Goal: Information Seeking & Learning: Learn about a topic

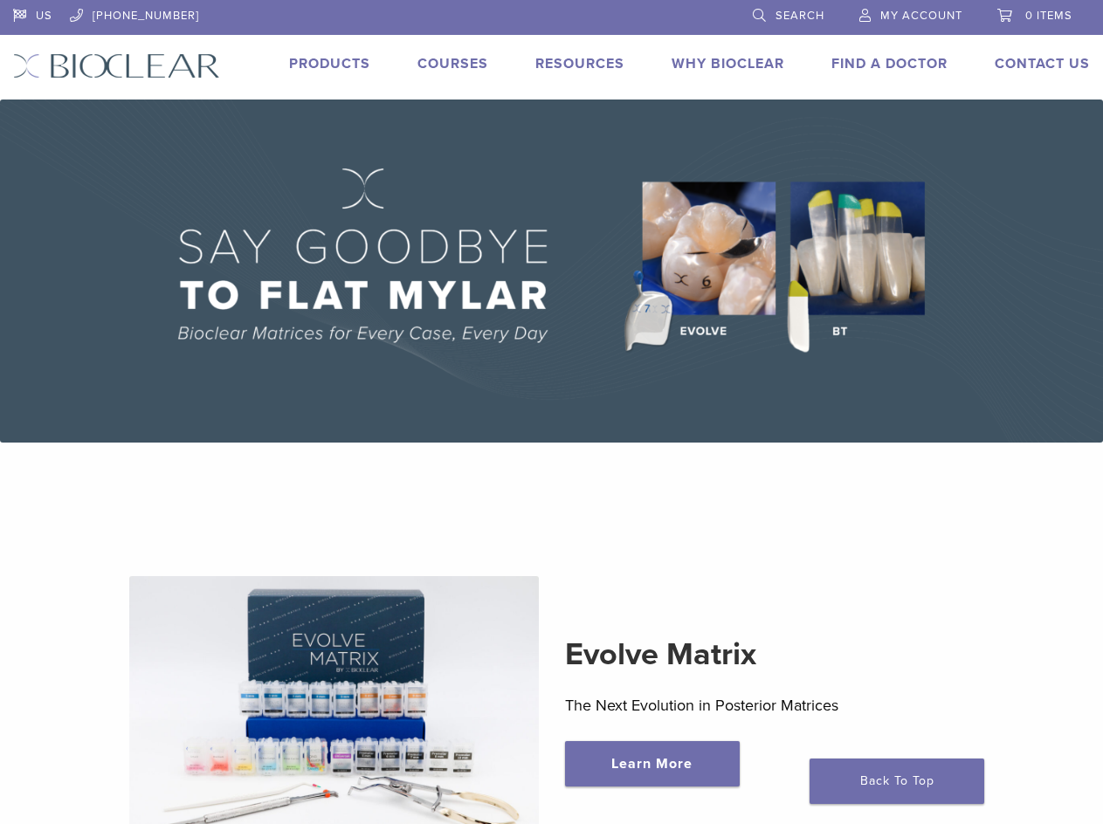
click at [719, 71] on link "Why Bioclear" at bounding box center [727, 63] width 113 height 17
click at [719, 53] on li "Why Bioclear" at bounding box center [727, 63] width 113 height 21
click at [720, 59] on link "Why Bioclear" at bounding box center [727, 63] width 113 height 17
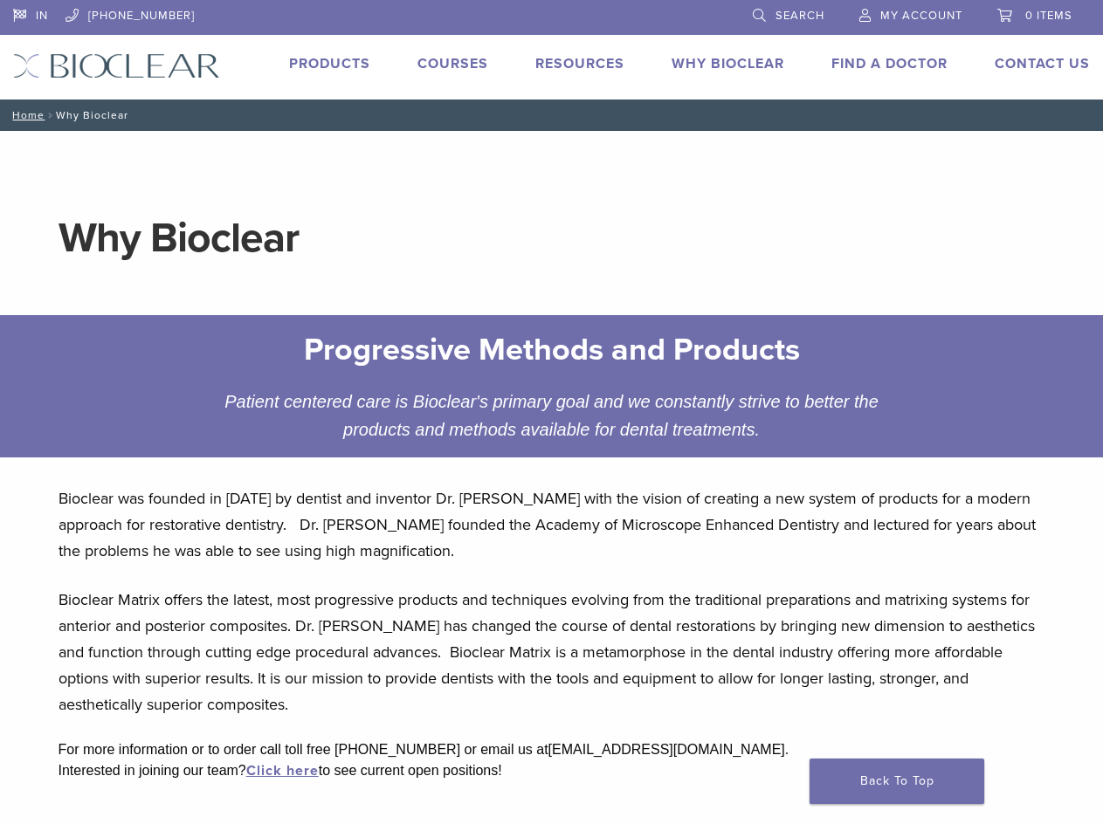
click at [467, 521] on p "Bioclear was founded in [DATE] by dentist and inventor Dr. [PERSON_NAME] with t…" at bounding box center [552, 525] width 987 height 79
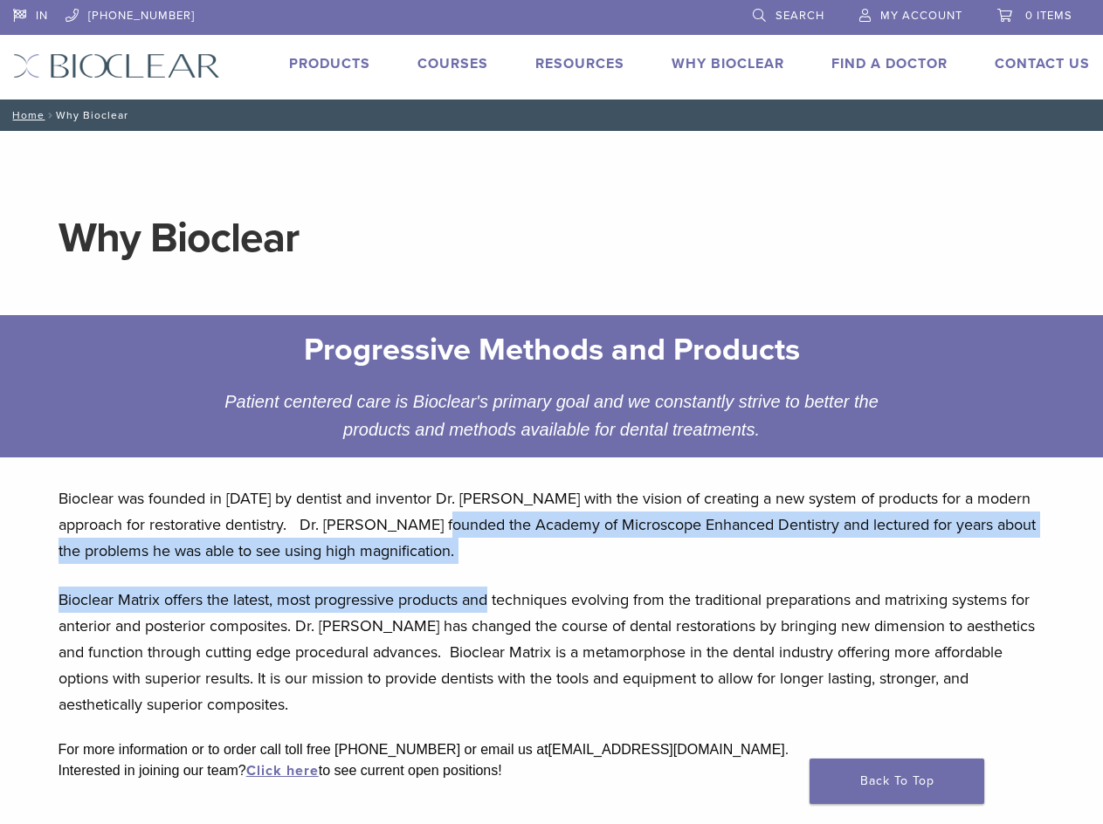
drag, startPoint x: 467, startPoint y: 521, endPoint x: 475, endPoint y: 586, distance: 65.1
click at [475, 586] on div "Bioclear was founded in [DATE] by dentist and inventor Dr. [PERSON_NAME] with t…" at bounding box center [552, 645] width 1015 height 346
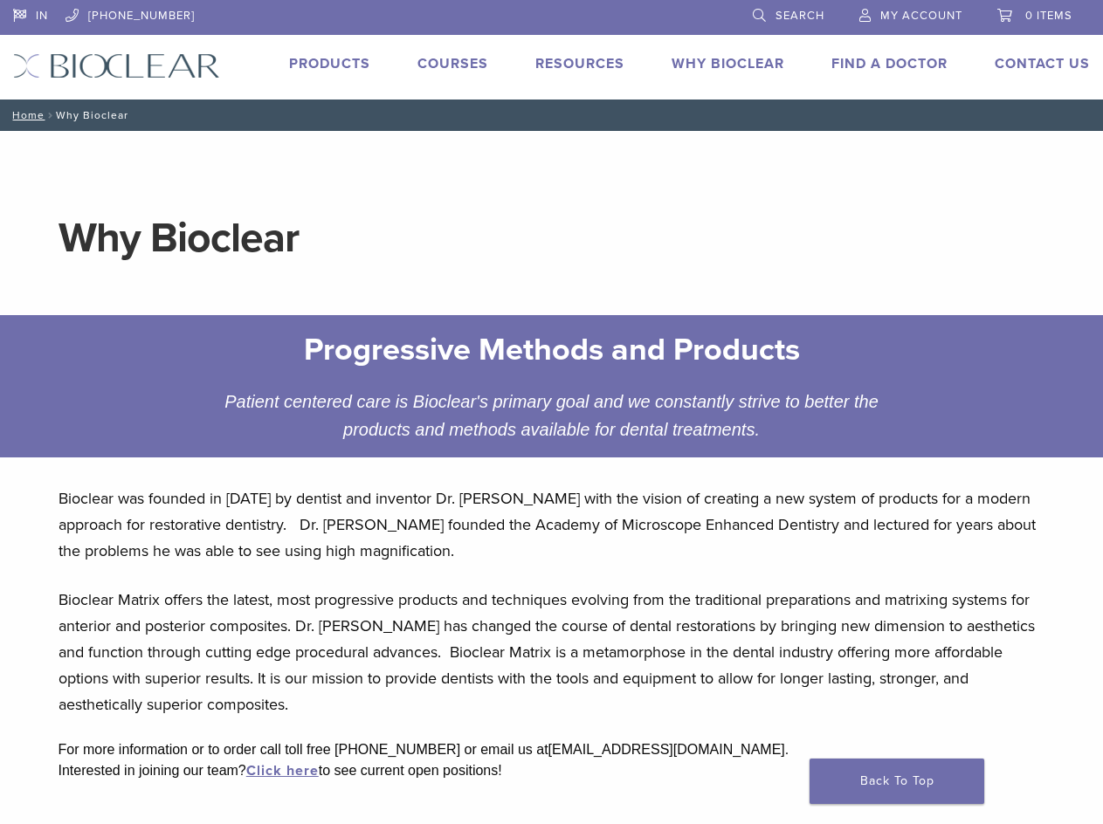
click at [194, 653] on p "Bioclear Matrix offers the latest, most progressive products and techniques evo…" at bounding box center [552, 652] width 987 height 131
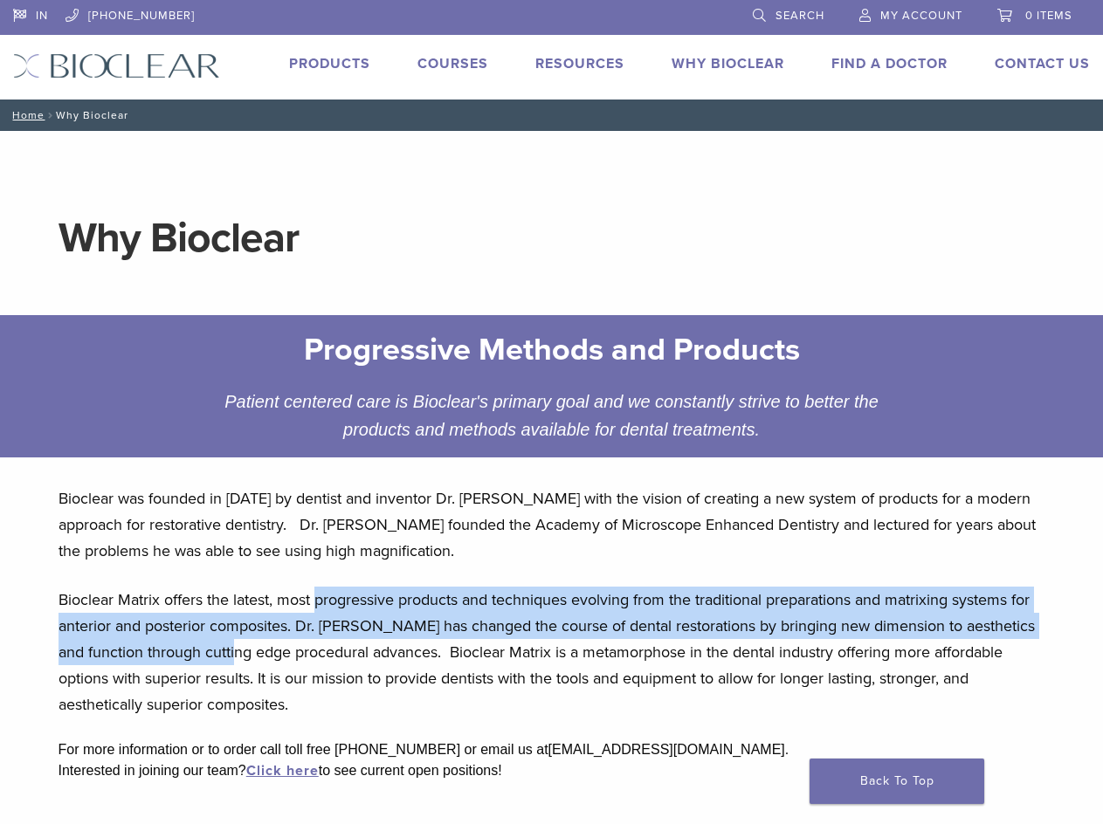
drag, startPoint x: 194, startPoint y: 653, endPoint x: 348, endPoint y: 565, distance: 177.2
click at [348, 565] on div "Bioclear was founded in [DATE] by dentist and inventor Dr. [PERSON_NAME] with t…" at bounding box center [552, 645] width 1015 height 346
click at [337, 608] on p "Bioclear Matrix offers the latest, most progressive products and techniques evo…" at bounding box center [552, 652] width 987 height 131
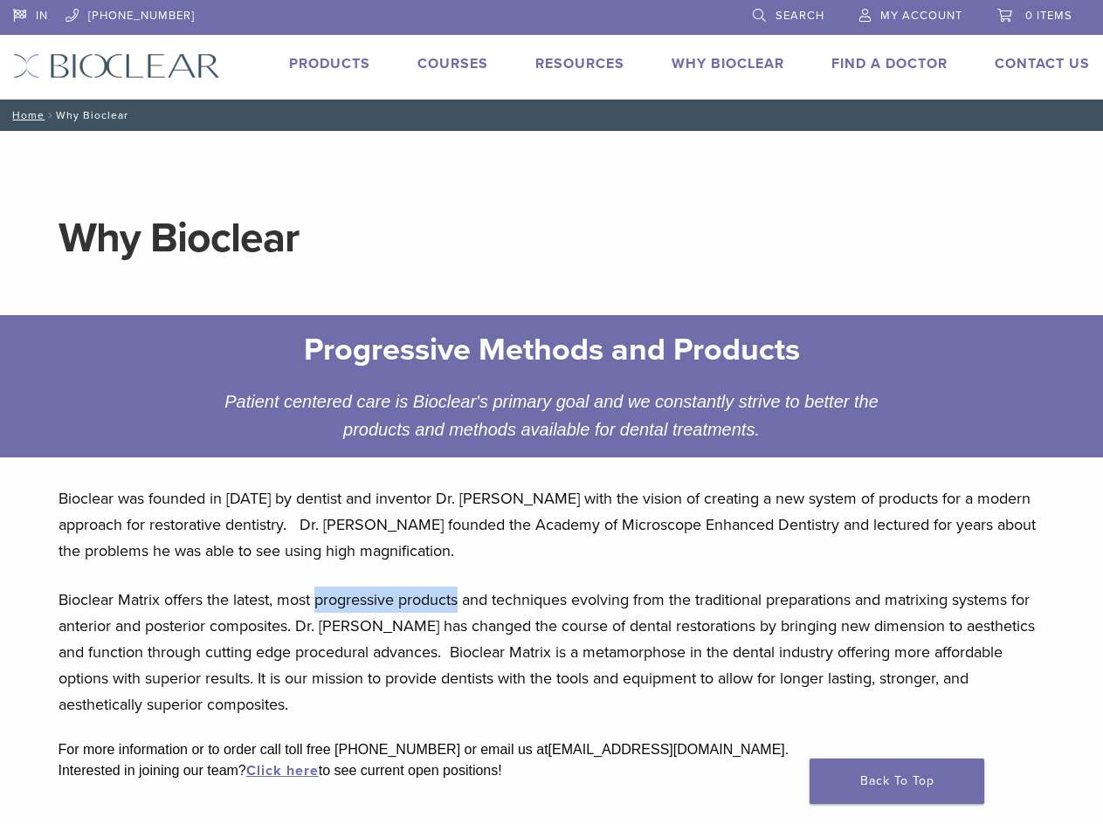
drag, startPoint x: 337, startPoint y: 608, endPoint x: 420, endPoint y: 609, distance: 83.0
click at [420, 609] on p "Bioclear Matrix offers the latest, most progressive products and techniques evo…" at bounding box center [552, 652] width 987 height 131
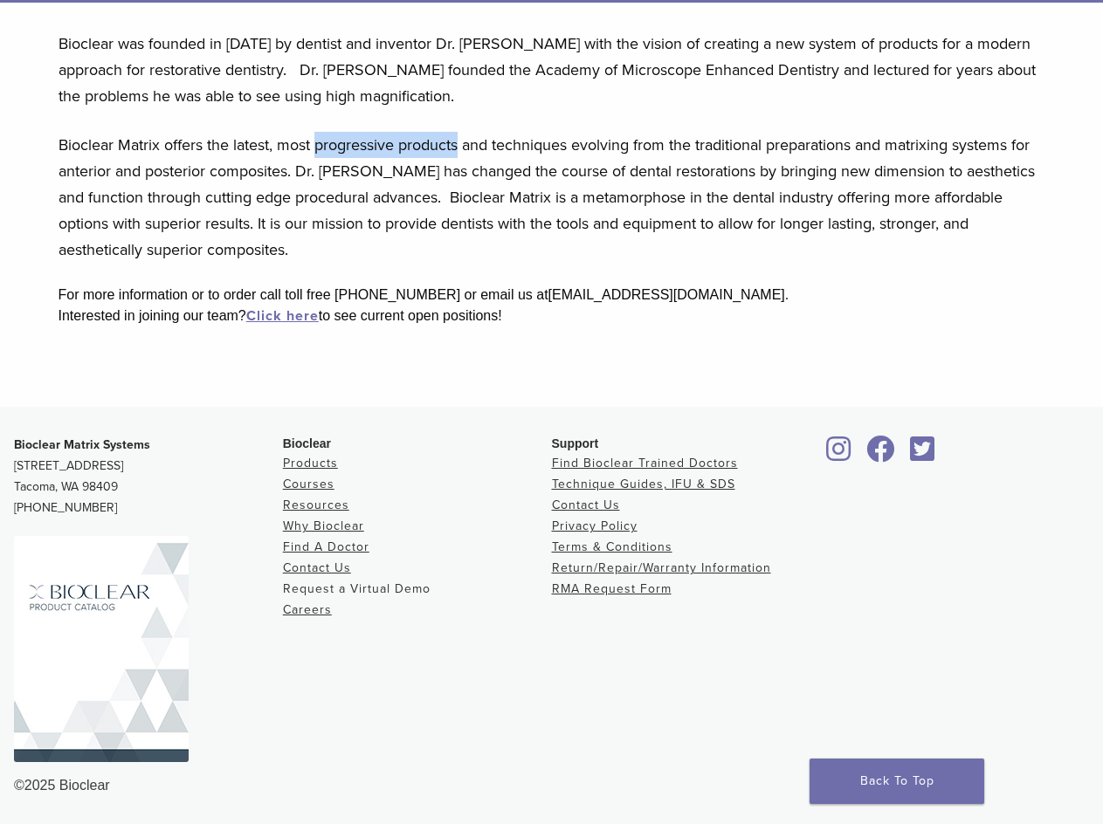
scroll to position [456, 0]
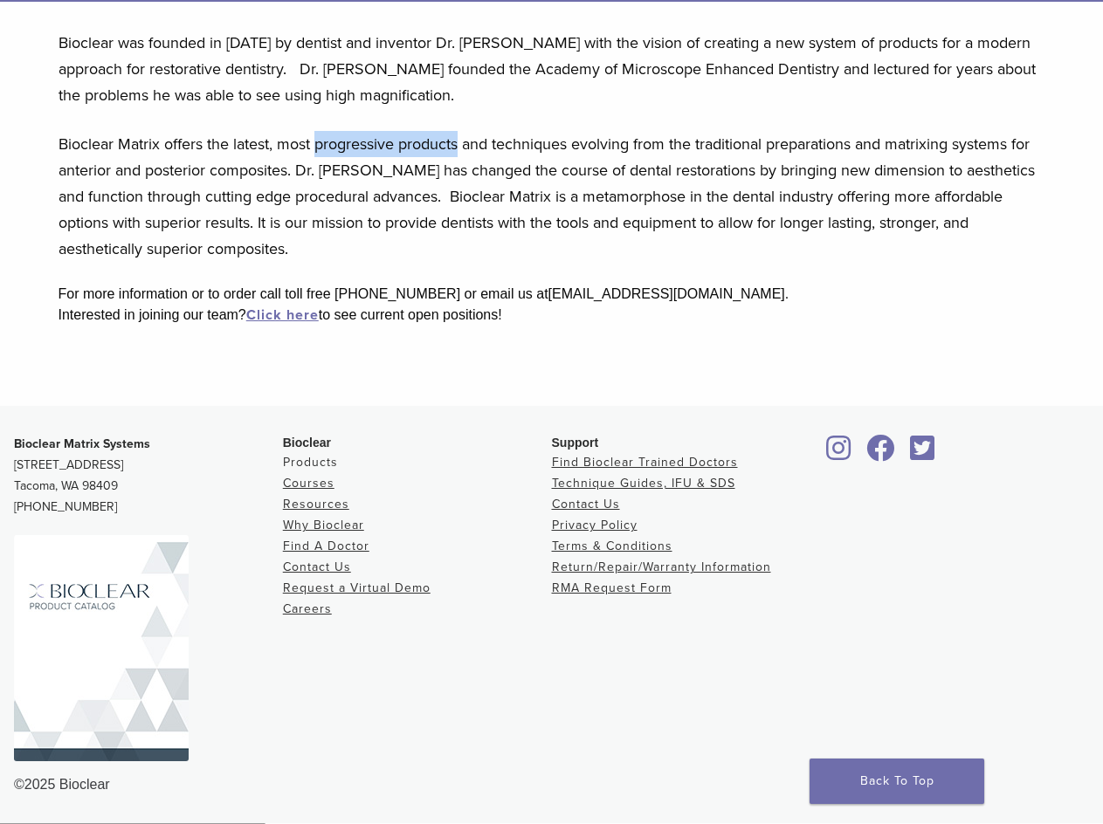
click at [320, 461] on link "Products" at bounding box center [310, 462] width 55 height 15
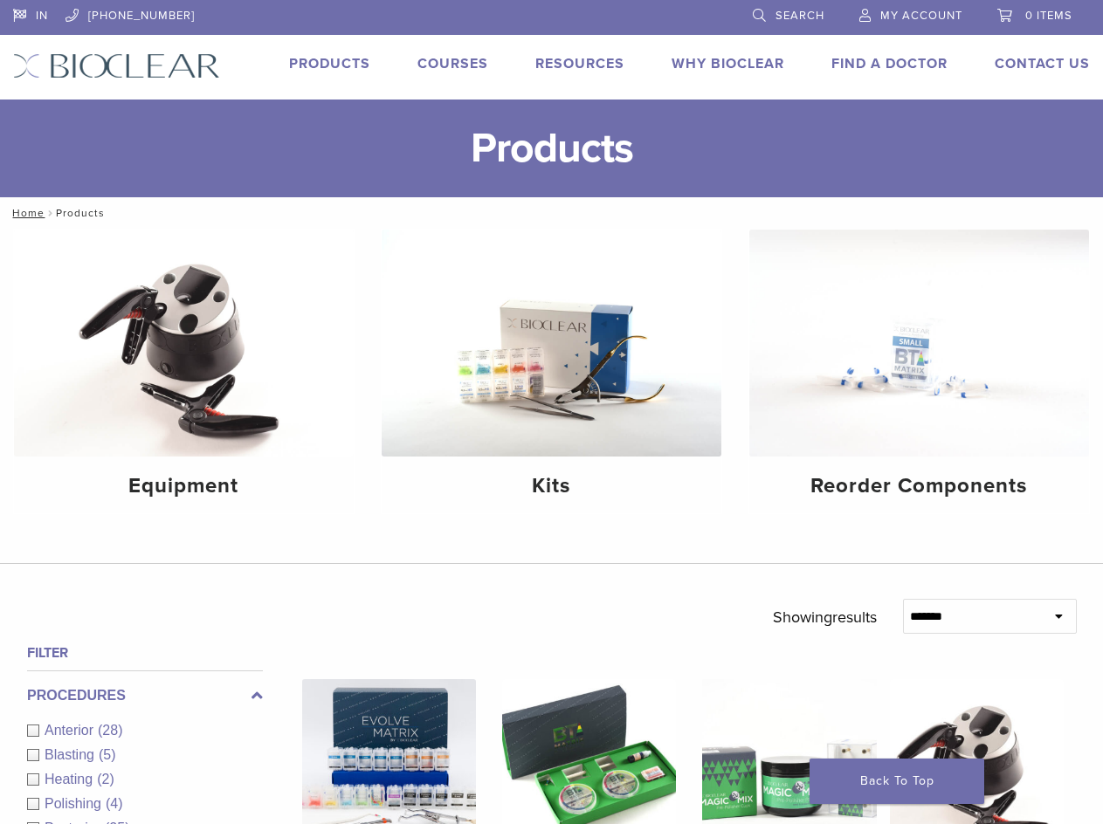
click at [114, 55] on img at bounding box center [116, 65] width 207 height 25
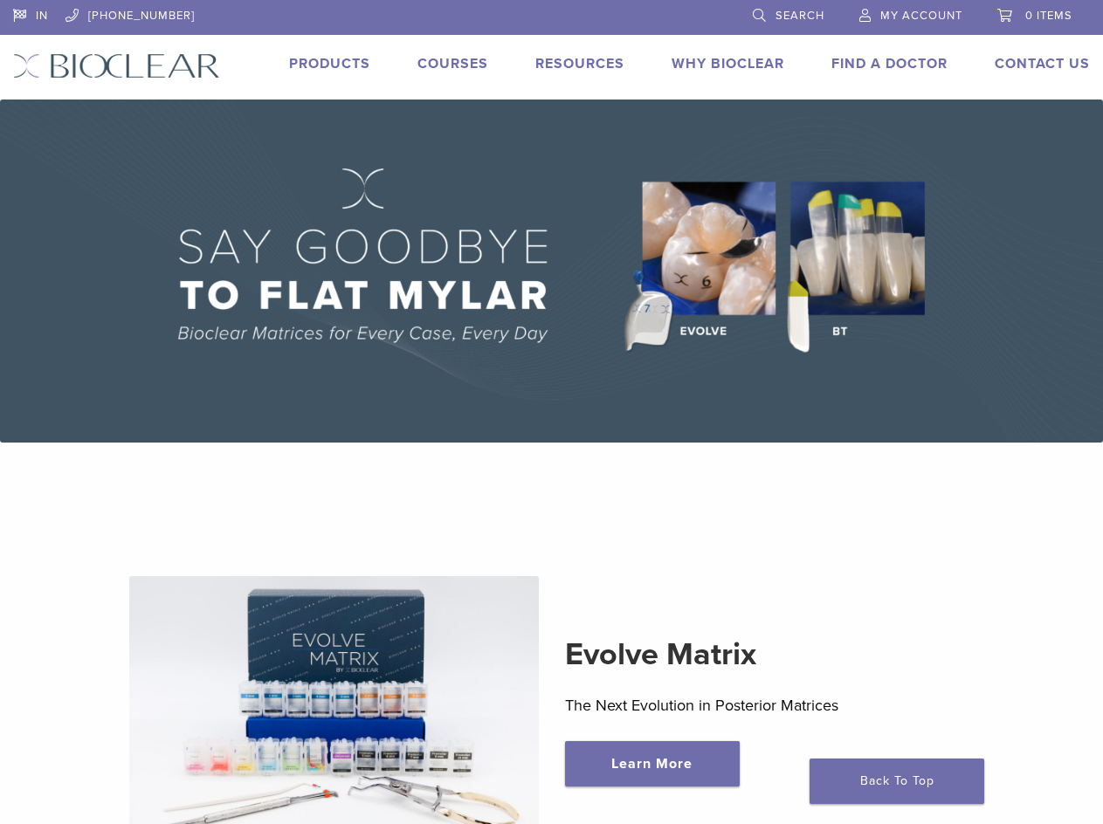
click at [324, 59] on link "Products" at bounding box center [329, 63] width 81 height 17
